Goal: Task Accomplishment & Management: Use online tool/utility

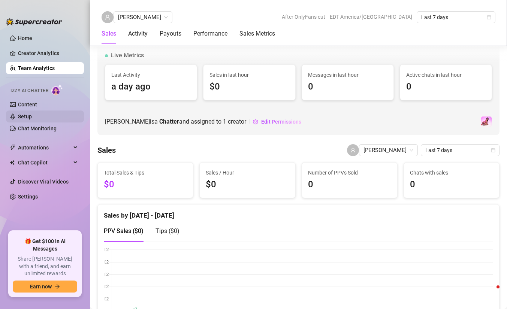
click at [32, 114] on link "Setup" at bounding box center [25, 117] width 14 height 6
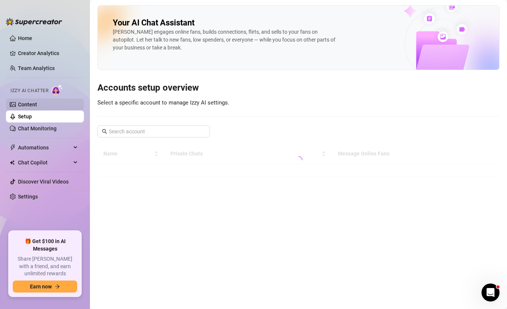
click at [37, 103] on link "Content" at bounding box center [27, 105] width 19 height 6
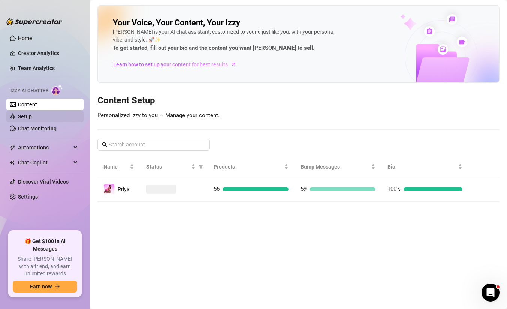
click at [32, 115] on link "Setup" at bounding box center [25, 117] width 14 height 6
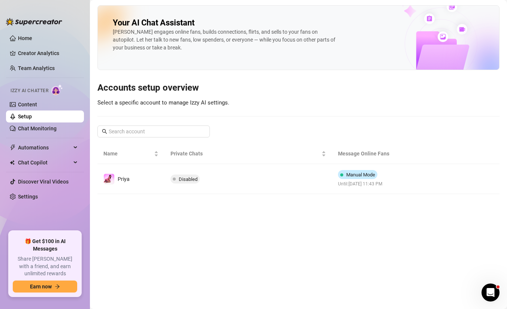
click at [205, 194] on main "Your AI Chat Assistant [PERSON_NAME] engages online fans, builds connections, f…" at bounding box center [298, 154] width 417 height 309
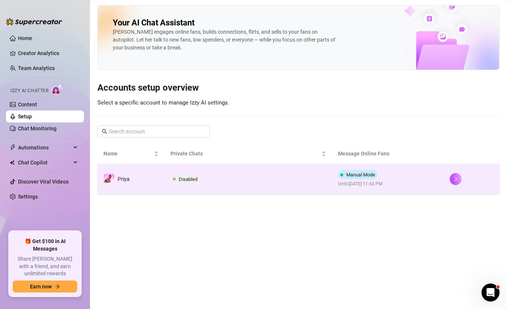
click at [214, 184] on td "Disabled" at bounding box center [247, 179] width 167 height 30
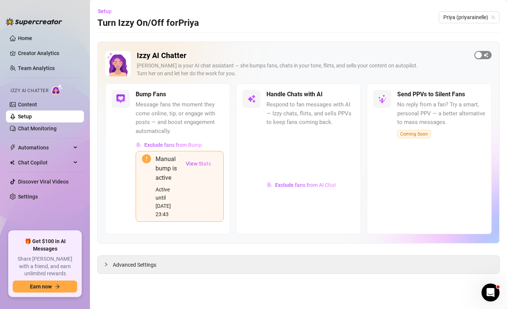
click at [483, 54] on span "button" at bounding box center [482, 55] width 17 height 8
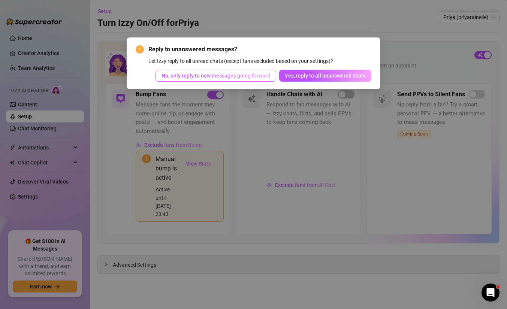
click at [252, 78] on span "No, only reply to new messages going forward" at bounding box center [215, 76] width 109 height 6
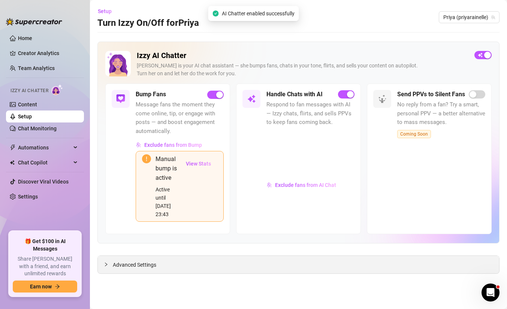
click at [261, 256] on div "Advanced Settings" at bounding box center [298, 265] width 401 height 18
click at [124, 261] on span "Advanced Settings" at bounding box center [134, 265] width 43 height 8
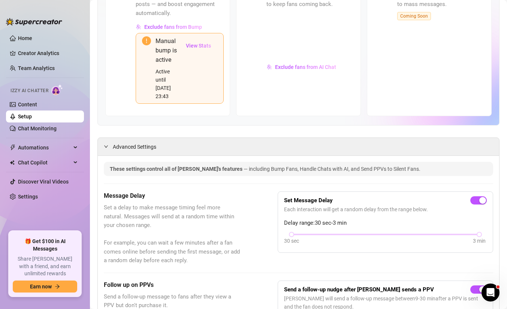
scroll to position [80, 0]
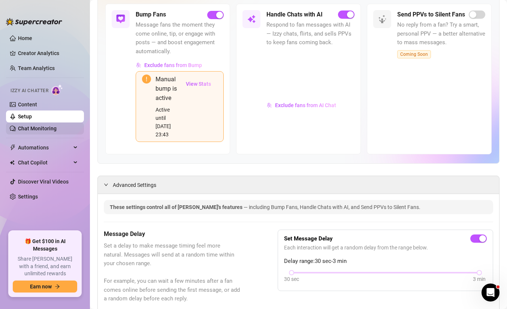
click at [31, 126] on link "Chat Monitoring" at bounding box center [37, 128] width 39 height 6
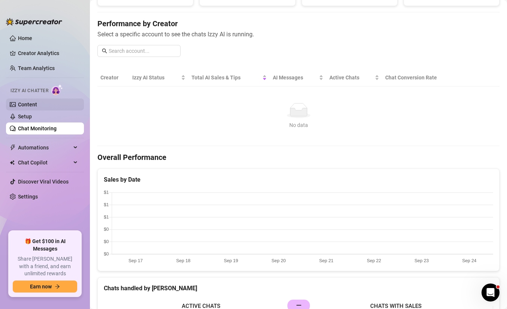
click at [35, 106] on link "Content" at bounding box center [27, 105] width 19 height 6
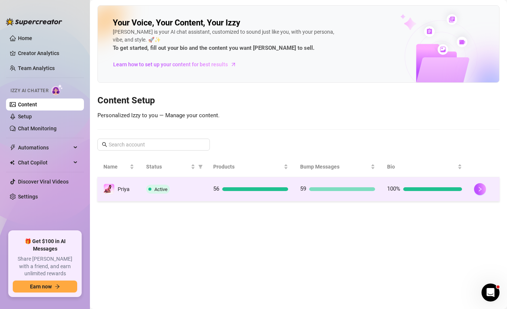
click at [124, 196] on td "Priya" at bounding box center [118, 189] width 43 height 24
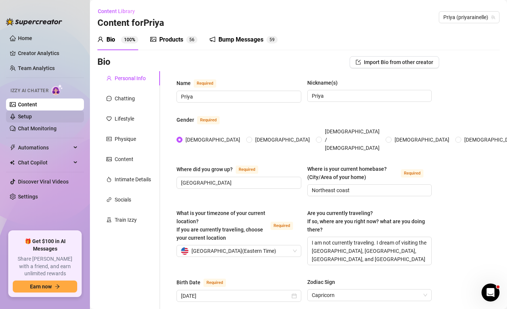
click at [32, 115] on link "Setup" at bounding box center [25, 117] width 14 height 6
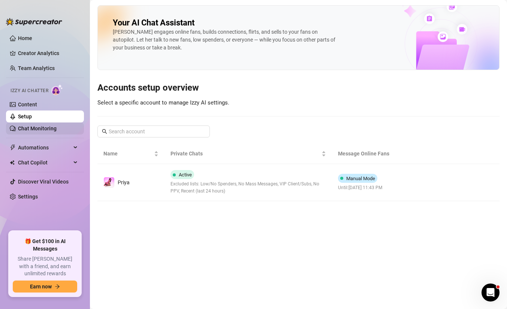
click at [53, 130] on link "Chat Monitoring" at bounding box center [37, 128] width 39 height 6
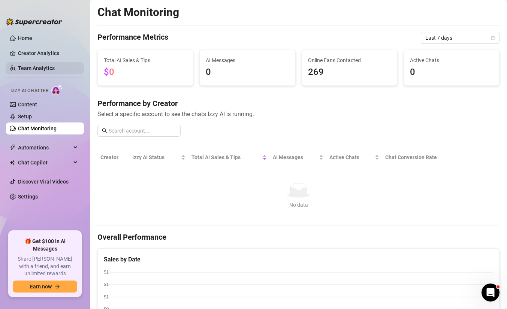
click at [32, 71] on link "Team Analytics" at bounding box center [36, 68] width 37 height 6
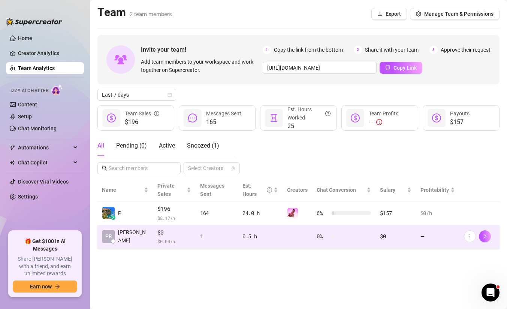
click at [205, 232] on div "1" at bounding box center [216, 236] width 33 height 8
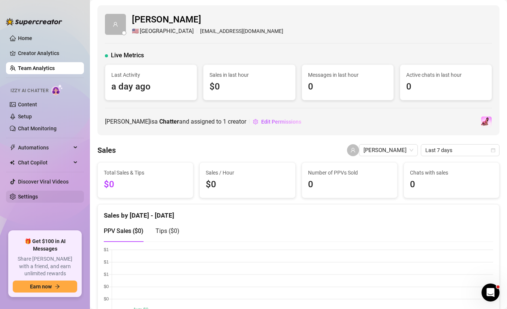
click at [36, 195] on link "Settings" at bounding box center [28, 197] width 20 height 6
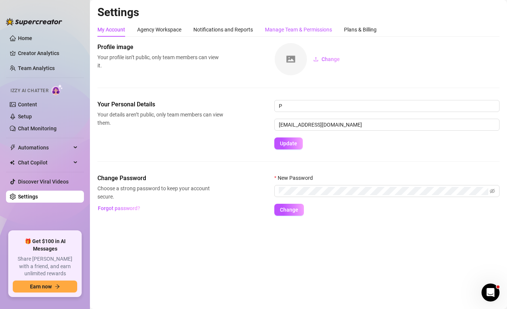
click at [300, 31] on div "Manage Team & Permissions" at bounding box center [298, 29] width 67 height 8
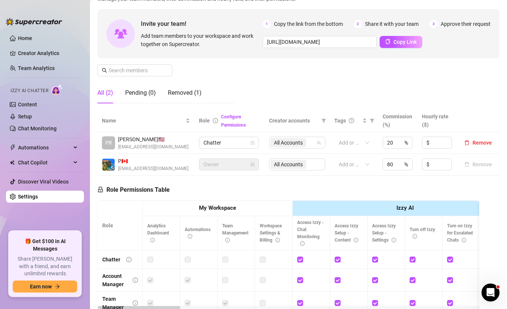
scroll to position [63, 0]
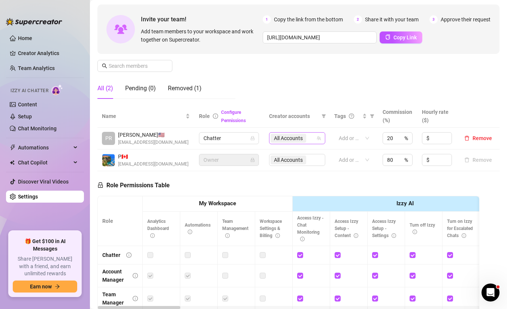
click at [291, 137] on span "All Accounts" at bounding box center [288, 138] width 29 height 8
click at [278, 154] on input "Select all" at bounding box center [280, 154] width 6 height 6
checkbox input "false"
click at [269, 190] on div "Role Permissions Table Role My Workspace Izzy AI OnlyFans Side Menu OnlyFans Ch…" at bounding box center [288, 279] width 382 height 216
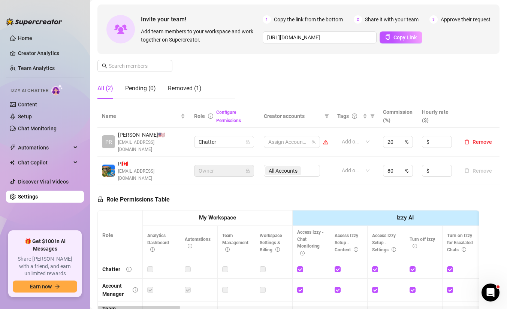
click at [311, 77] on div "Manage Team Members Manage your team members, their commission and hourly rate,…" at bounding box center [298, 42] width 402 height 125
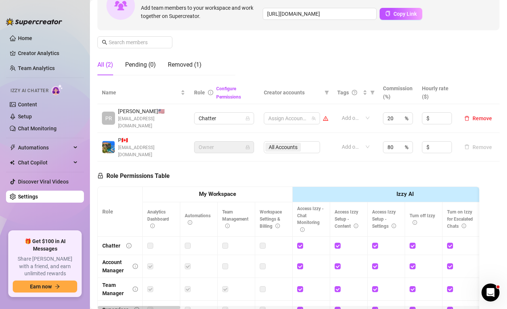
scroll to position [17, 0]
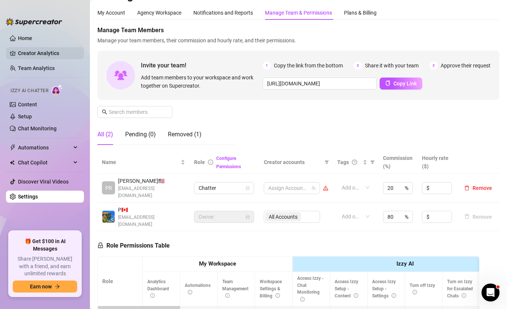
click at [34, 56] on link "Creator Analytics" at bounding box center [48, 53] width 60 height 12
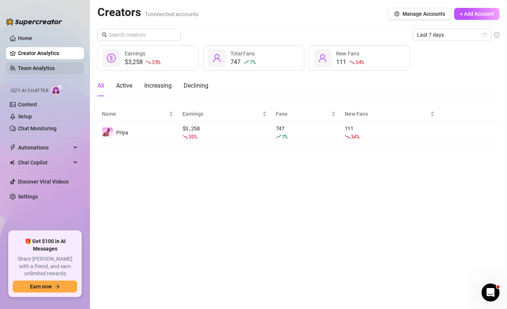
click at [33, 67] on link "Team Analytics" at bounding box center [36, 68] width 37 height 6
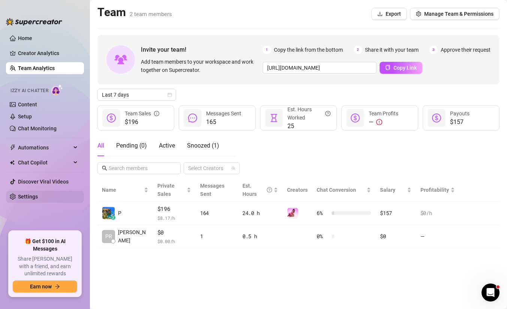
click at [25, 199] on link "Settings" at bounding box center [28, 197] width 20 height 6
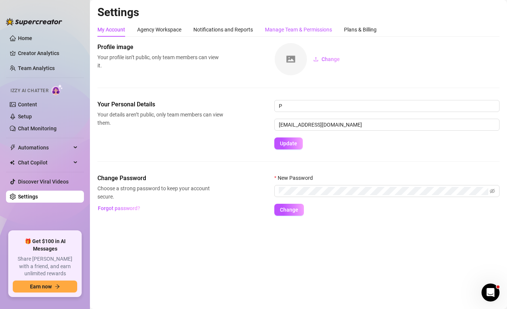
click at [291, 30] on div "Manage Team & Permissions" at bounding box center [298, 29] width 67 height 8
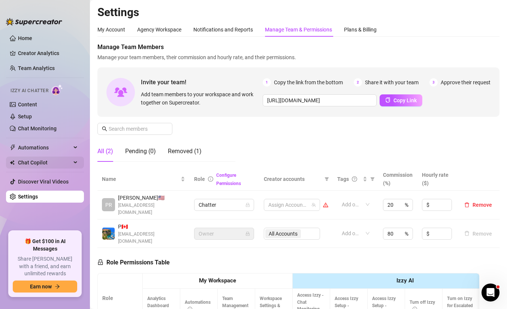
click at [51, 163] on span "Chat Copilot" at bounding box center [44, 163] width 53 height 12
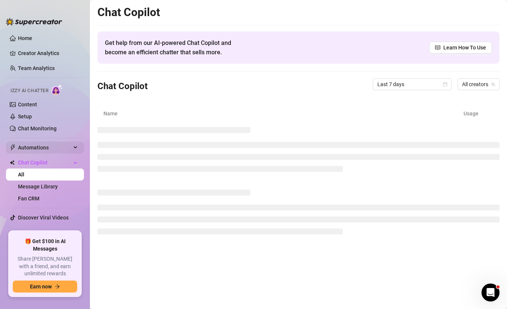
click at [54, 148] on span "Automations" at bounding box center [44, 148] width 53 height 12
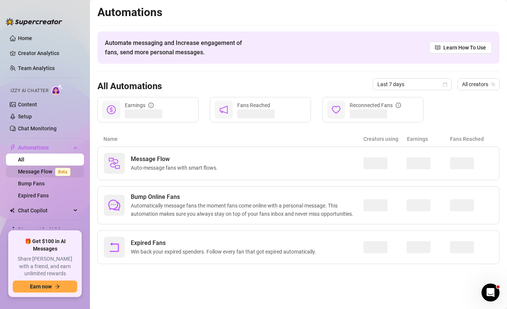
click at [48, 173] on link "Message Flow Beta" at bounding box center [45, 172] width 55 height 6
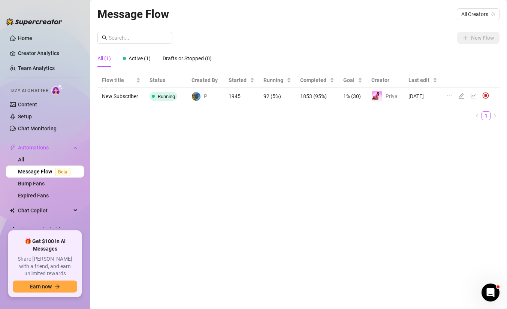
click at [471, 96] on icon "line-chart" at bounding box center [473, 96] width 5 height 5
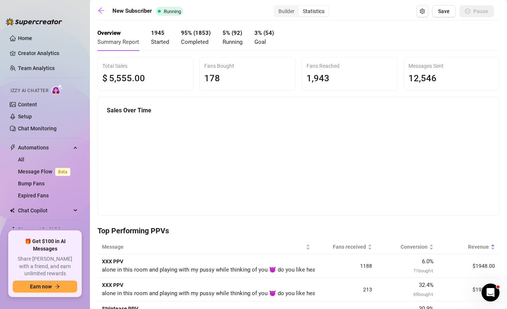
click at [230, 39] on span "Running" at bounding box center [233, 42] width 20 height 7
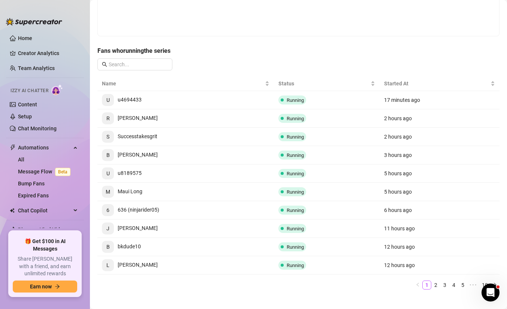
scroll to position [149, 0]
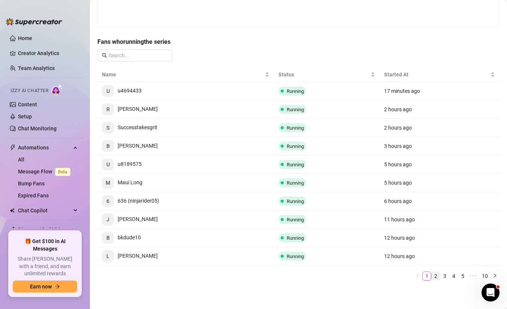
click at [435, 278] on link "2" at bounding box center [436, 276] width 8 height 8
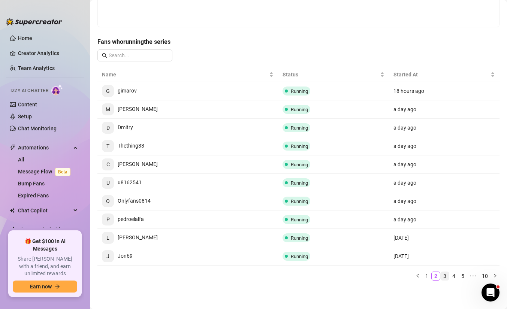
click at [441, 276] on link "3" at bounding box center [445, 276] width 8 height 8
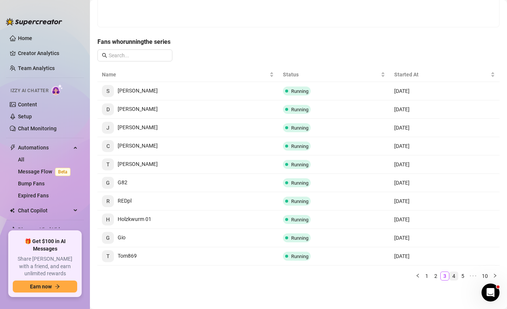
click at [449, 276] on li "4" at bounding box center [453, 276] width 9 height 9
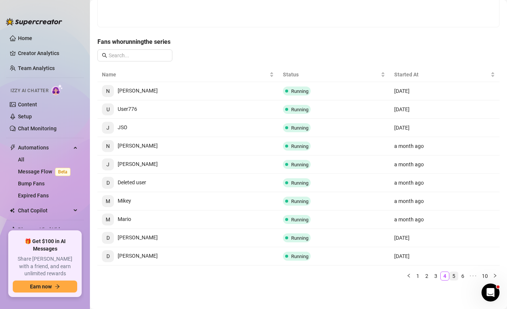
click at [457, 276] on link "5" at bounding box center [454, 276] width 8 height 8
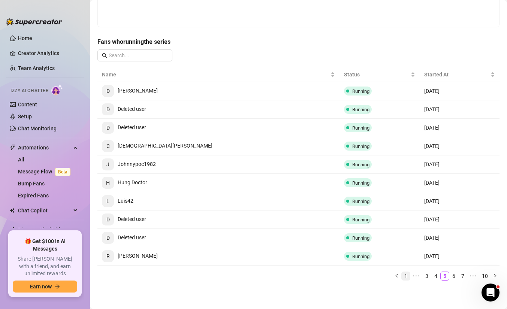
click at [406, 273] on link "1" at bounding box center [406, 276] width 8 height 8
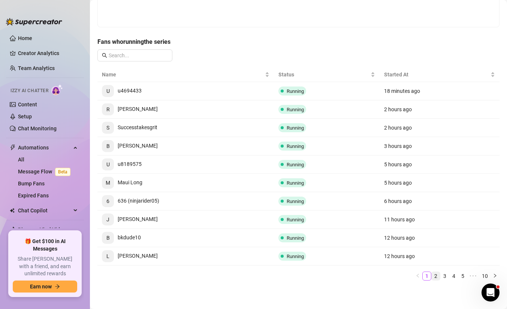
click at [437, 278] on link "2" at bounding box center [436, 276] width 8 height 8
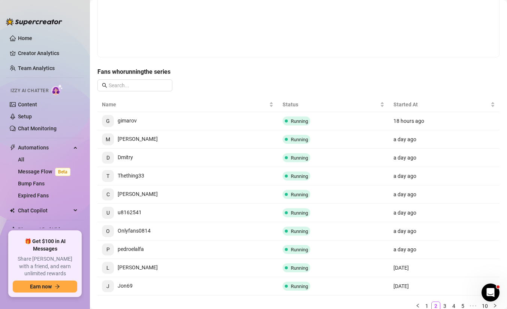
scroll to position [118, 0]
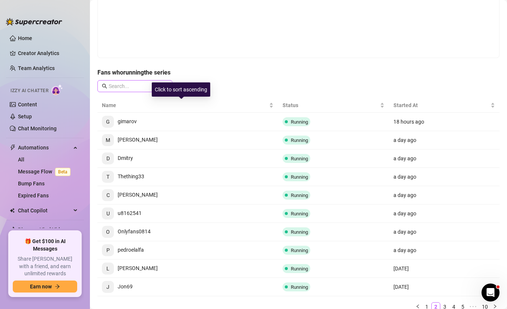
click at [133, 92] on span at bounding box center [134, 86] width 75 height 12
paste input "u150163649"
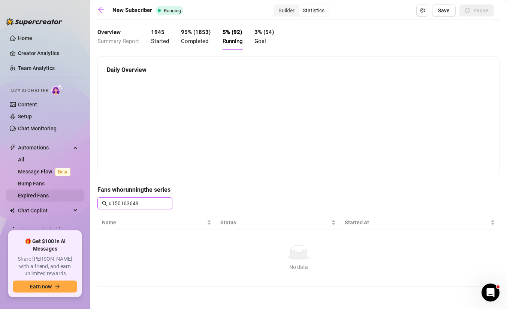
drag, startPoint x: 157, startPoint y: 202, endPoint x: 52, endPoint y: 197, distance: 104.3
click at [52, 197] on div "Home Creator Analytics Team Analytics Izzy AI Chatter Content Setup Chat Monito…" at bounding box center [253, 154] width 507 height 309
type input "JmE"
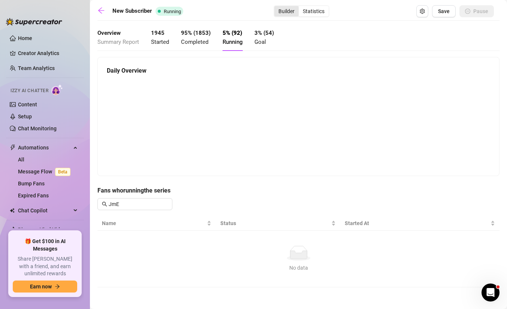
click at [286, 13] on div "Builder" at bounding box center [286, 11] width 24 height 10
click at [276, 7] on input "Builder" at bounding box center [276, 7] width 0 height 0
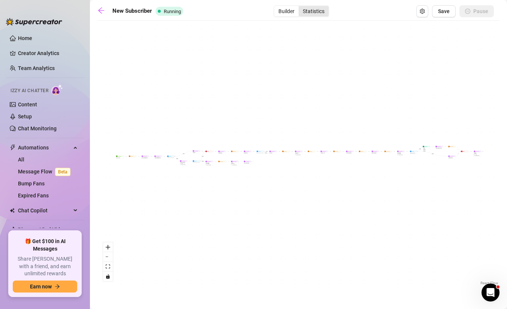
click at [326, 14] on div "Statistics" at bounding box center [314, 11] width 30 height 10
click at [300, 7] on input "Statistics" at bounding box center [300, 7] width 0 height 0
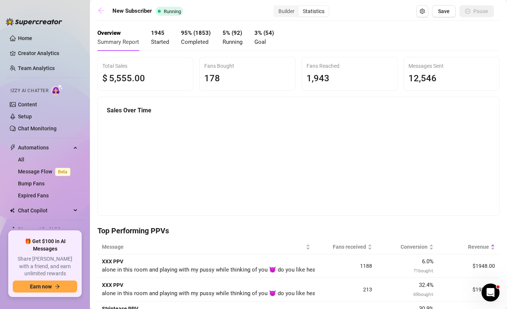
click at [98, 7] on icon "arrow-left" at bounding box center [100, 10] width 7 height 7
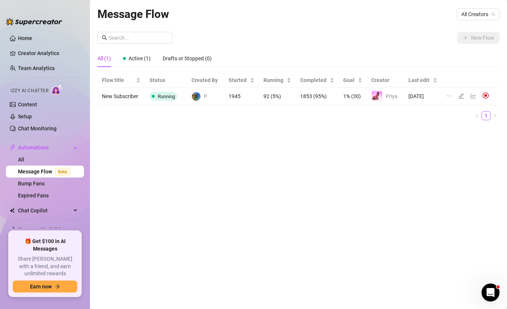
click at [472, 99] on div at bounding box center [474, 96] width 9 height 8
click at [471, 91] on td at bounding box center [471, 97] width 58 height 18
click at [472, 97] on icon "line-chart" at bounding box center [473, 96] width 6 height 6
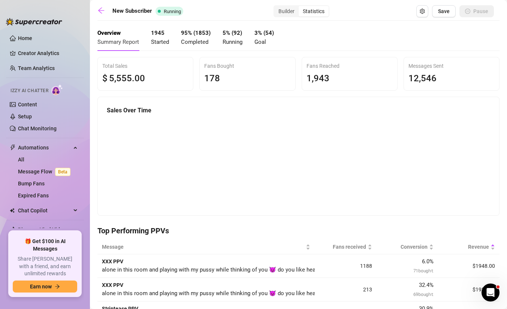
click at [234, 43] on span "Running" at bounding box center [233, 42] width 20 height 7
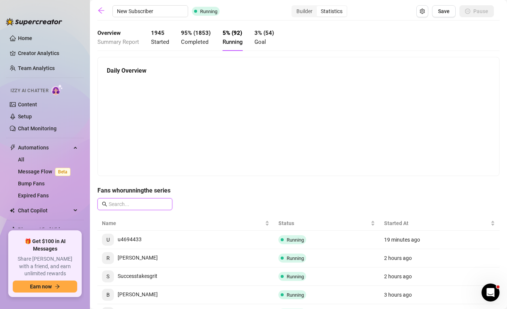
click at [137, 201] on input "text" at bounding box center [138, 204] width 59 height 8
paste input "u493007675"
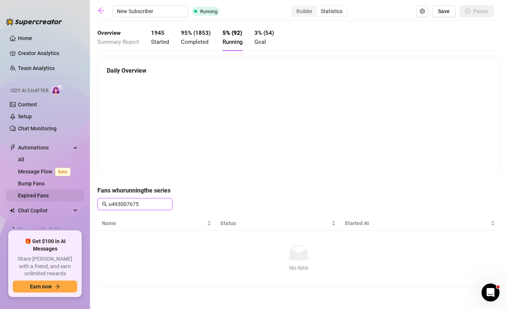
drag, startPoint x: 142, startPoint y: 203, endPoint x: 83, endPoint y: 199, distance: 59.0
click at [83, 199] on div "Home Creator Analytics Team Analytics Izzy AI Chatter Content Setup Chat Monito…" at bounding box center [253, 154] width 507 height 309
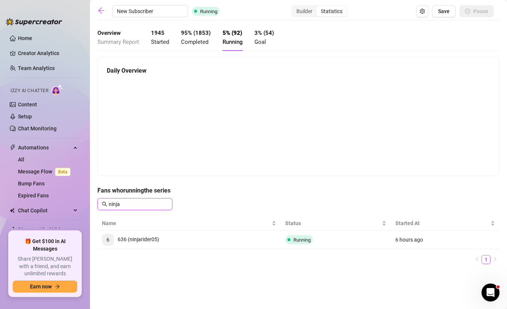
drag, startPoint x: 124, startPoint y: 204, endPoint x: 90, endPoint y: 204, distance: 34.5
click at [90, 204] on div "Home Creator Analytics Team Analytics Izzy AI Chatter Content Setup Chat Monito…" at bounding box center [253, 154] width 507 height 309
type input "J"
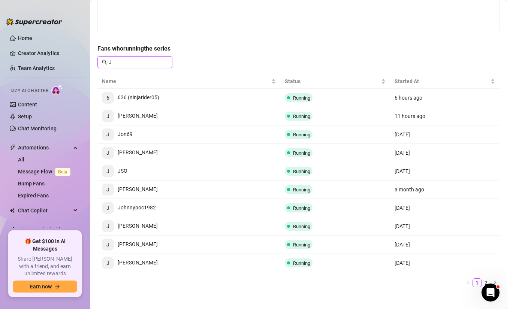
scroll to position [149, 0]
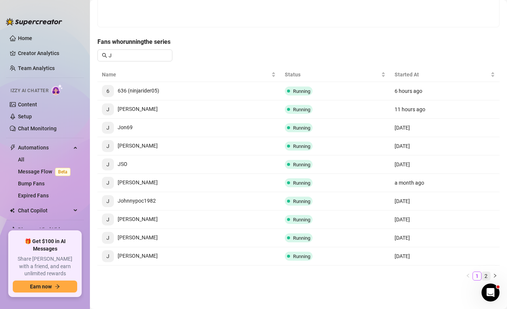
click at [485, 276] on link "2" at bounding box center [486, 276] width 8 height 8
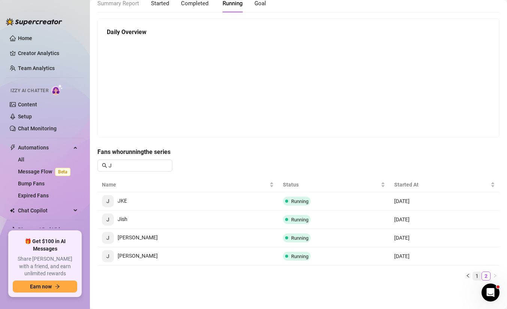
click at [477, 277] on link "1" at bounding box center [477, 276] width 8 height 8
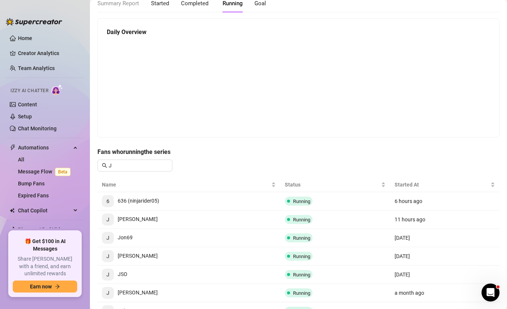
scroll to position [149, 0]
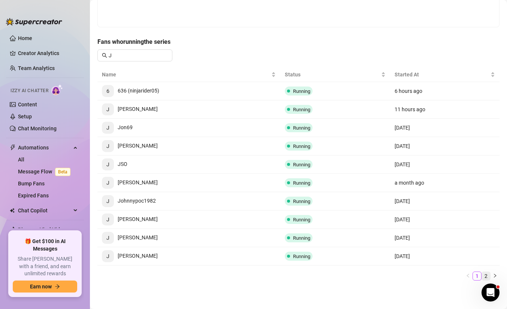
click at [489, 273] on link "2" at bounding box center [486, 276] width 8 height 8
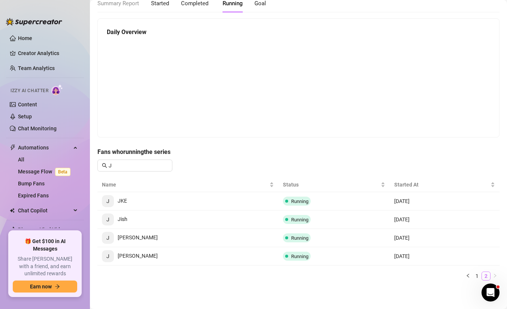
click at [482, 276] on link "2" at bounding box center [486, 276] width 8 height 8
click at [477, 278] on link "1" at bounding box center [477, 276] width 8 height 8
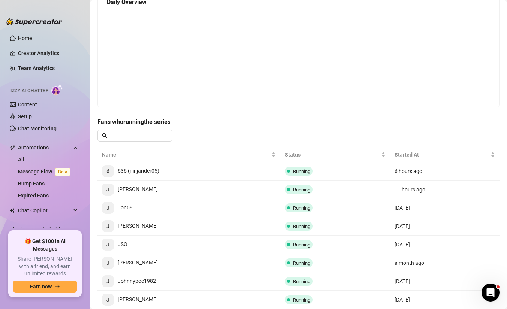
scroll to position [0, 0]
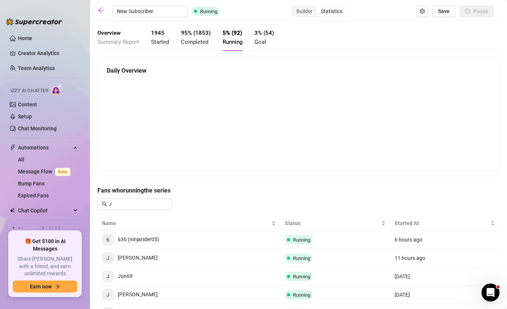
click at [163, 34] on strong "1945" at bounding box center [157, 33] width 13 height 7
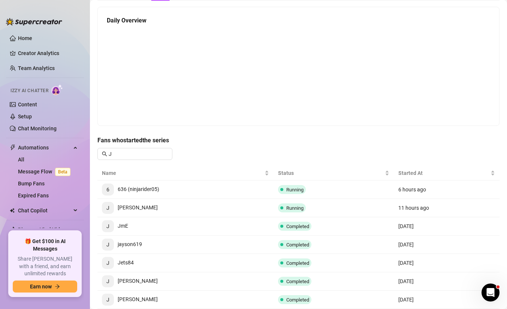
scroll to position [53, 0]
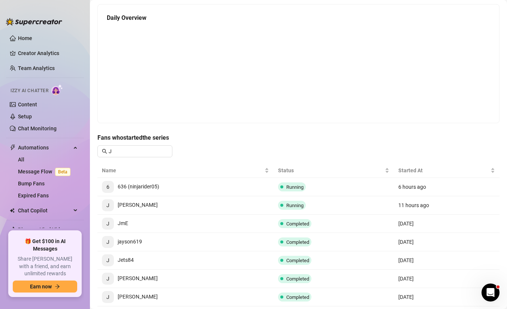
click at [297, 226] on span "Completed" at bounding box center [297, 224] width 23 height 6
